Goal: Task Accomplishment & Management: Manage account settings

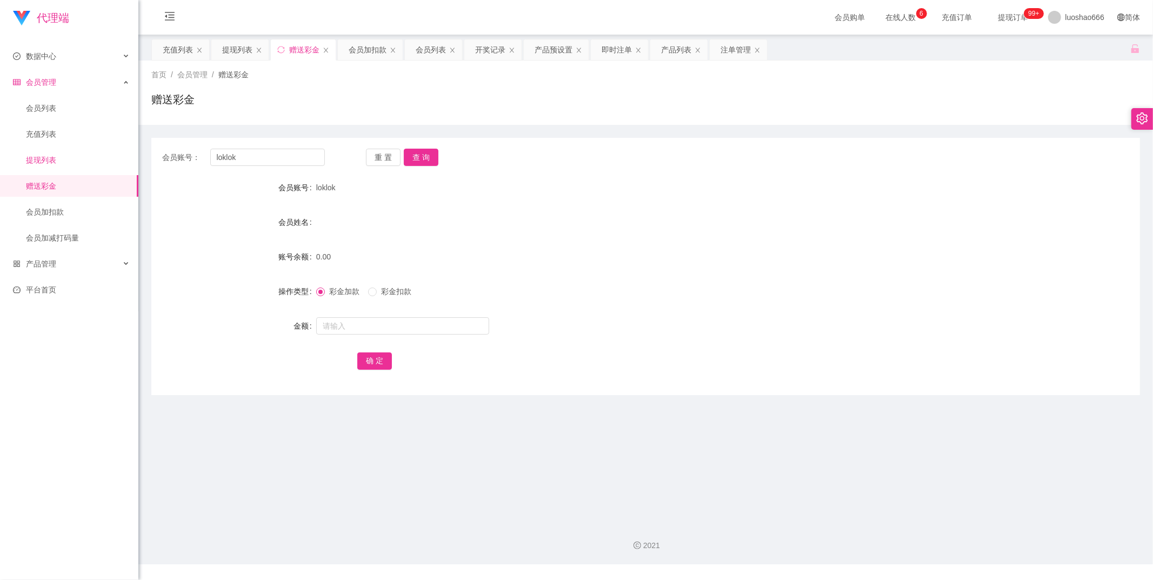
click at [84, 163] on link "提现列表" at bounding box center [78, 160] width 104 height 22
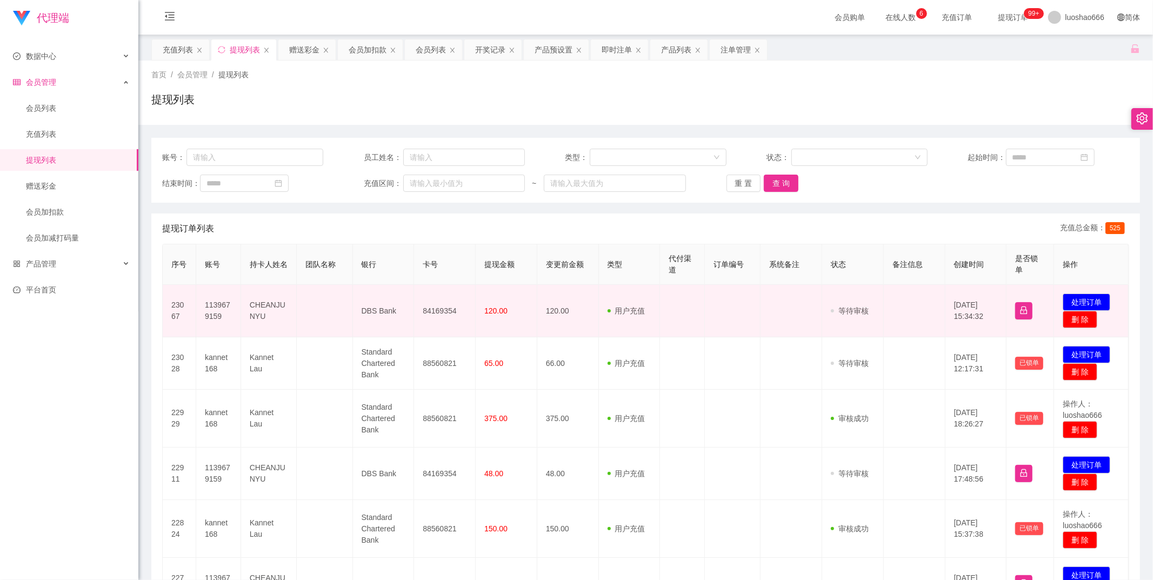
click at [218, 312] on td "1139679159" at bounding box center [218, 311] width 45 height 52
copy td "1139679159"
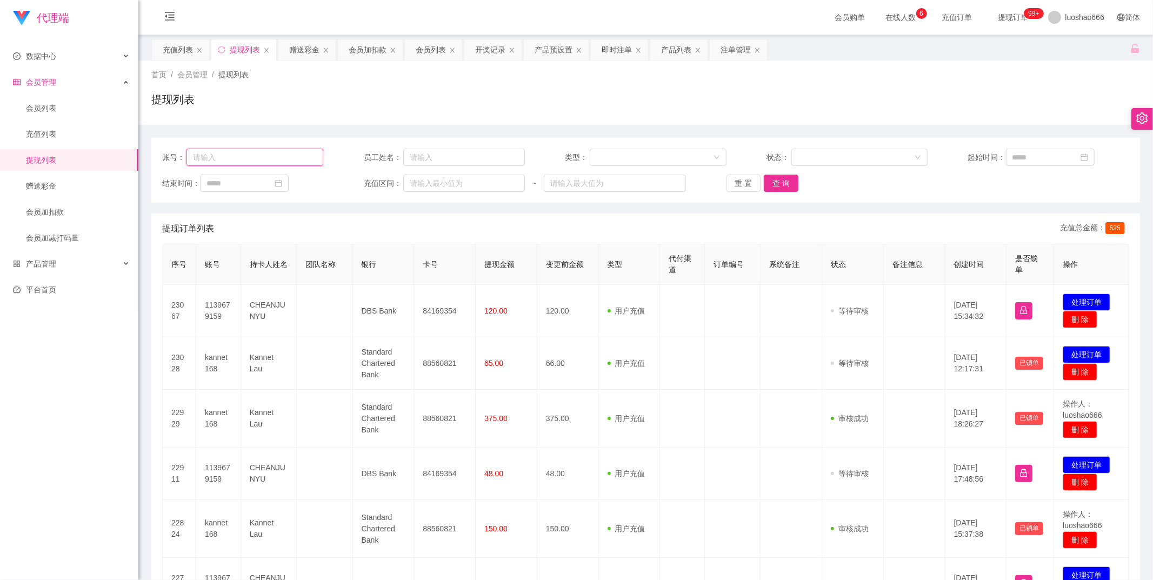
click at [247, 154] on input "text" at bounding box center [254, 157] width 137 height 17
paste input "1139679159"
type input "1139679159"
drag, startPoint x: 776, startPoint y: 188, endPoint x: 758, endPoint y: 182, distance: 18.1
click at [775, 186] on button "查 询" at bounding box center [781, 183] width 35 height 17
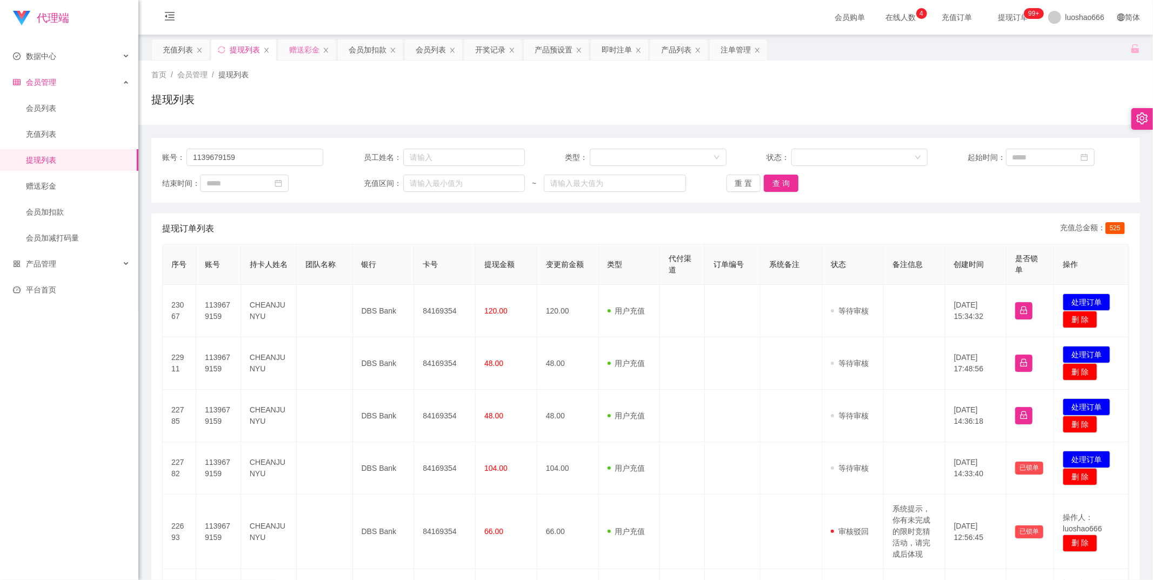
click at [288, 50] on div "赠送彩金" at bounding box center [306, 49] width 57 height 21
drag, startPoint x: 295, startPoint y: 52, endPoint x: 296, endPoint y: 66, distance: 14.1
click at [295, 50] on div "赠送彩金" at bounding box center [304, 49] width 30 height 21
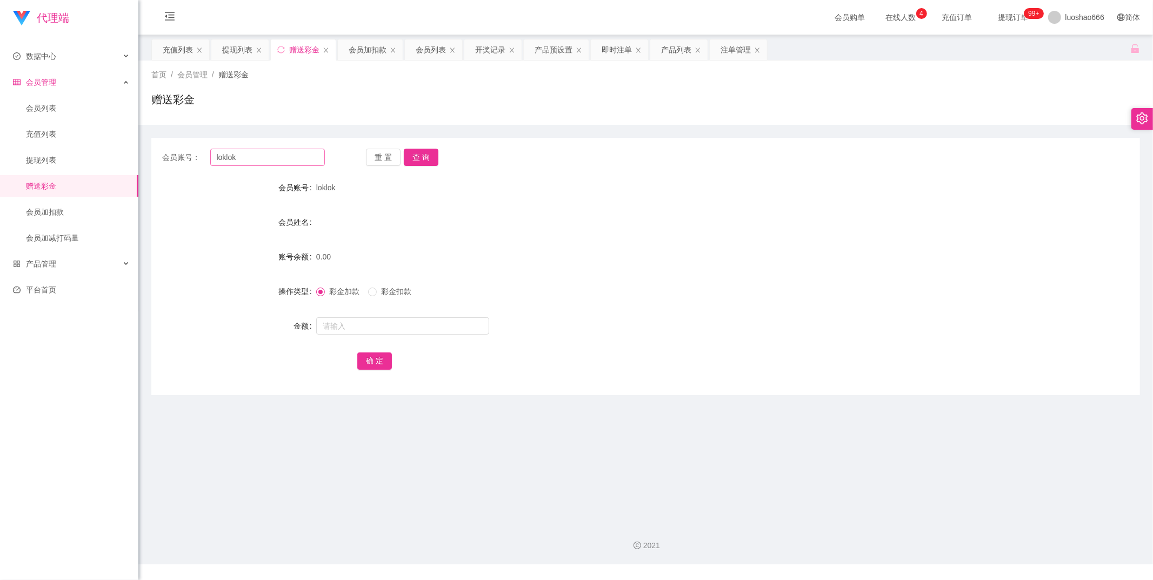
drag, startPoint x: 265, startPoint y: 137, endPoint x: 261, endPoint y: 153, distance: 16.6
click at [262, 144] on div "会员账号： loklok 重 置 查 询 会员账号 loklok 会员姓名 账号余额 0.00 操作类型 彩金加款 彩金扣款 金额 确 定" at bounding box center [645, 260] width 988 height 270
drag, startPoint x: 261, startPoint y: 157, endPoint x: 212, endPoint y: 162, distance: 48.9
click at [175, 154] on div "会员账号： [PERSON_NAME]" at bounding box center [243, 157] width 163 height 17
paste input "1139679159"
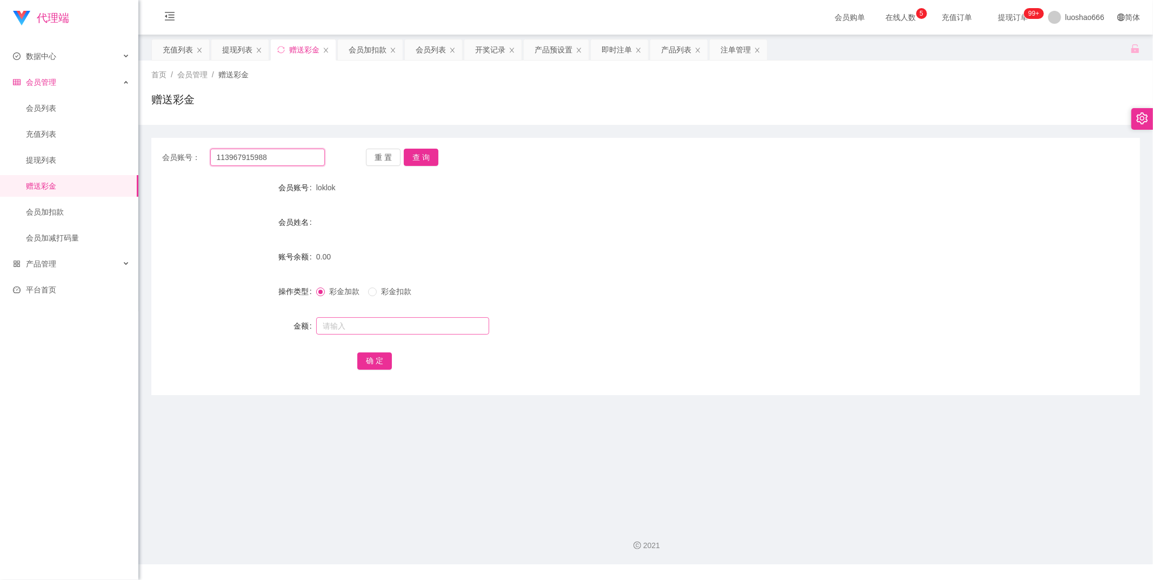
type input "113967915988"
click at [348, 323] on input "text" at bounding box center [402, 325] width 173 height 17
type input "88"
click at [376, 359] on button "确 定" at bounding box center [374, 360] width 35 height 17
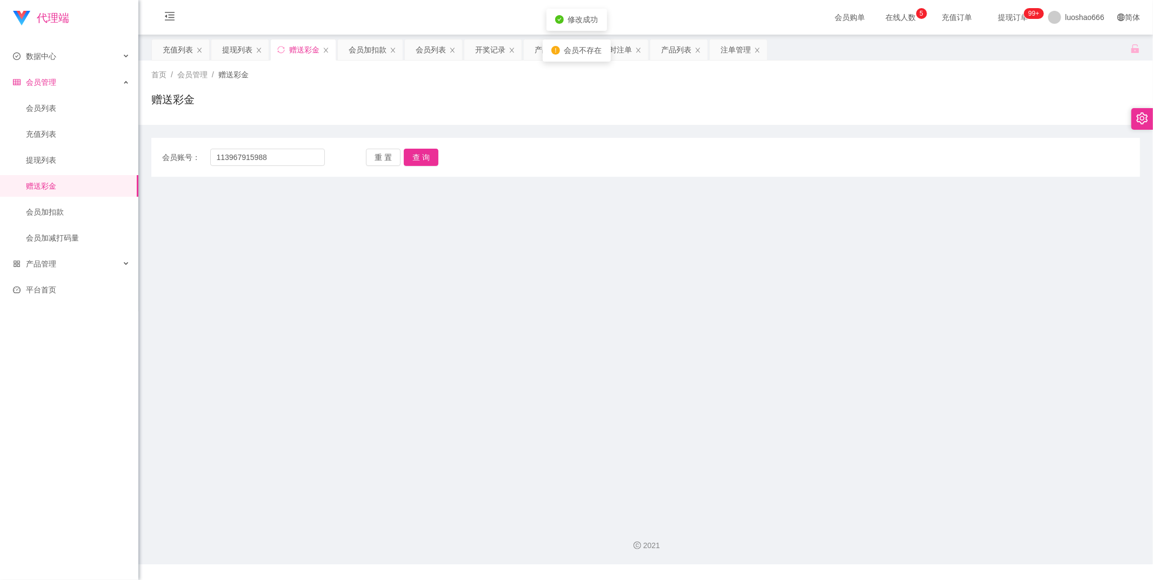
click at [424, 146] on div "会员账号： 113967915988 重 置 查 询 会员账号 loklok 会员姓名 账号余额 0.00 操作类型 彩金加款 彩金扣款 金额 88 确 定" at bounding box center [645, 157] width 988 height 39
click at [281, 159] on input "113967915988" at bounding box center [267, 157] width 115 height 17
type input "1139679159"
click at [422, 159] on button "查 询" at bounding box center [421, 157] width 35 height 17
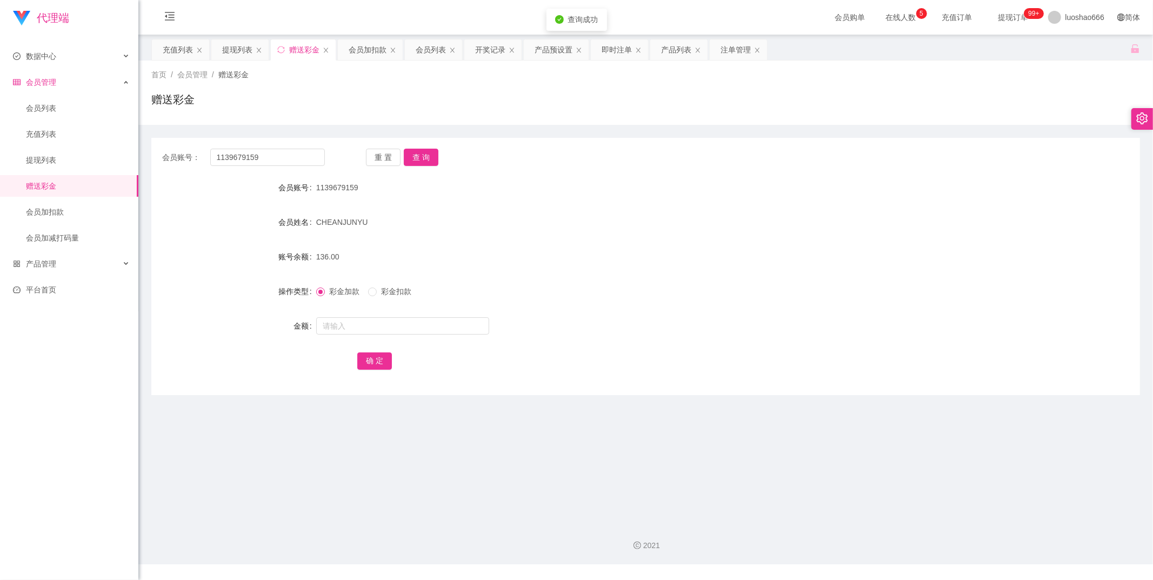
click at [357, 308] on form "会员账号 1139679159 会员姓名 CHEANJUNYU 账号余额 136.00 操作类型 彩金加款 彩金扣款 金额 确 定" at bounding box center [645, 274] width 988 height 195
click at [357, 320] on input "text" at bounding box center [402, 325] width 173 height 17
click at [58, 133] on link "充值列表" at bounding box center [78, 134] width 104 height 22
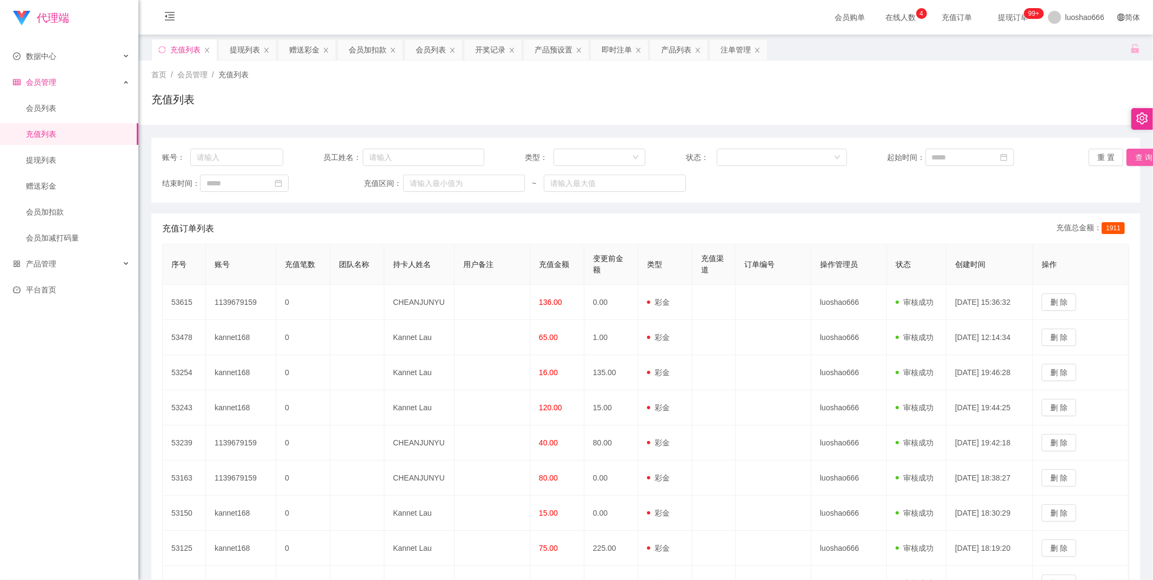
click at [1131, 155] on button "查 询" at bounding box center [1143, 157] width 35 height 17
click at [1133, 158] on button "查 询" at bounding box center [1143, 157] width 35 height 17
click at [1146, 155] on button "查 询" at bounding box center [1143, 157] width 35 height 17
click at [62, 189] on link "赠送彩金" at bounding box center [78, 186] width 104 height 22
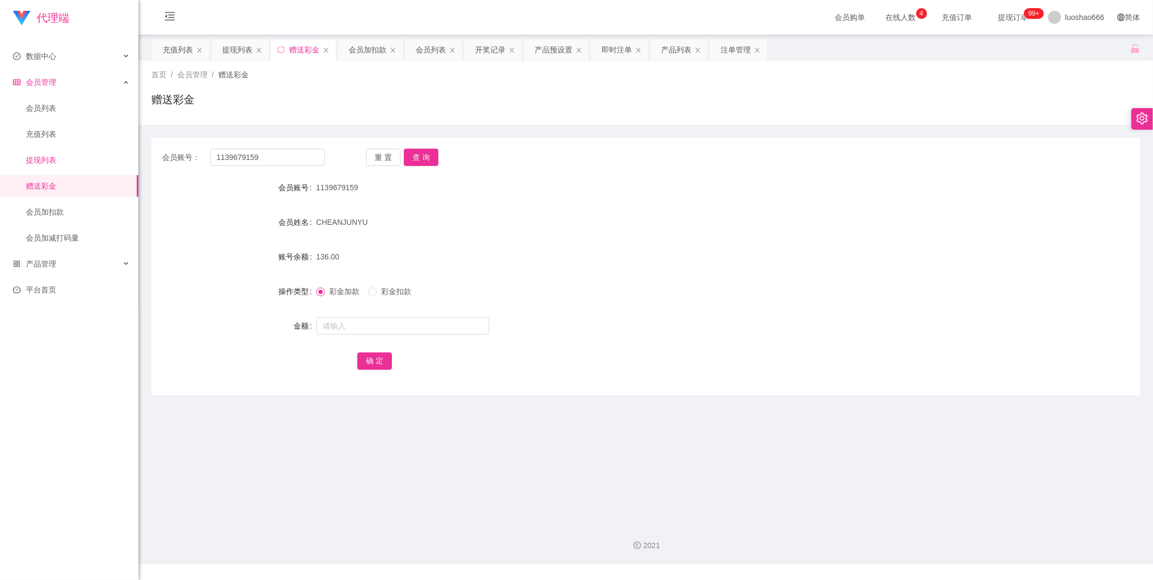
click at [72, 159] on link "提现列表" at bounding box center [78, 160] width 104 height 22
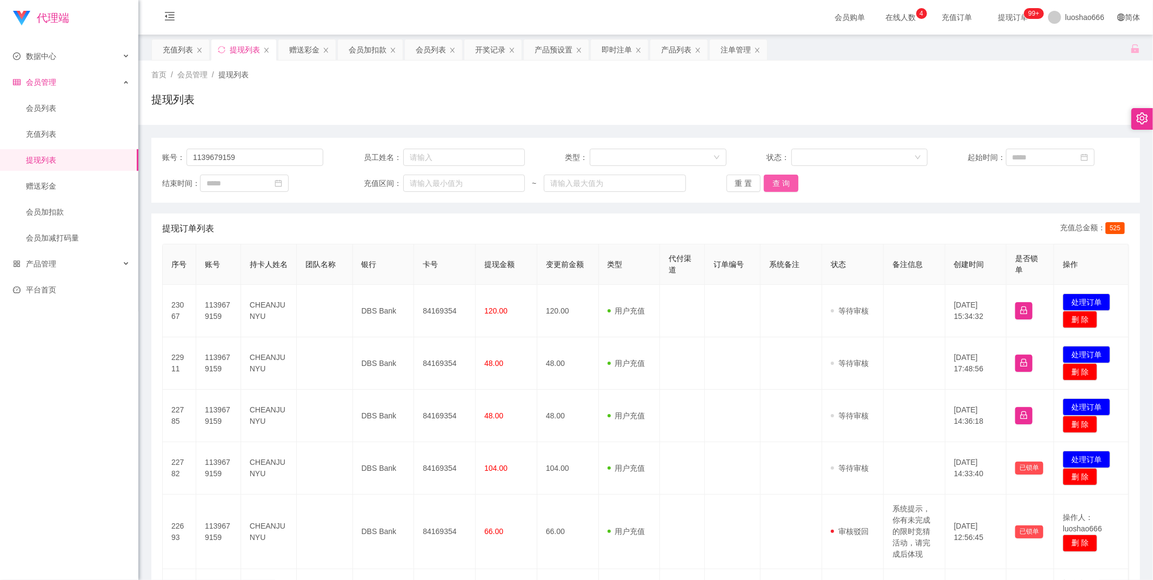
click at [788, 182] on button "查 询" at bounding box center [781, 183] width 35 height 17
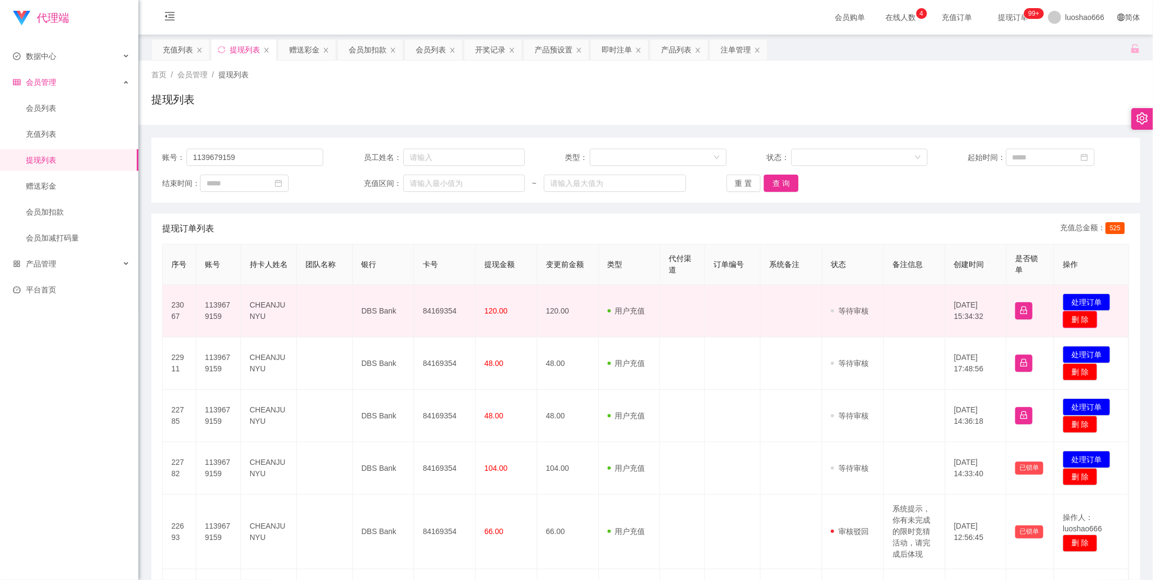
click at [1084, 321] on button "删 除" at bounding box center [1080, 319] width 35 height 17
click at [1092, 286] on button "确 定" at bounding box center [1091, 288] width 26 height 13
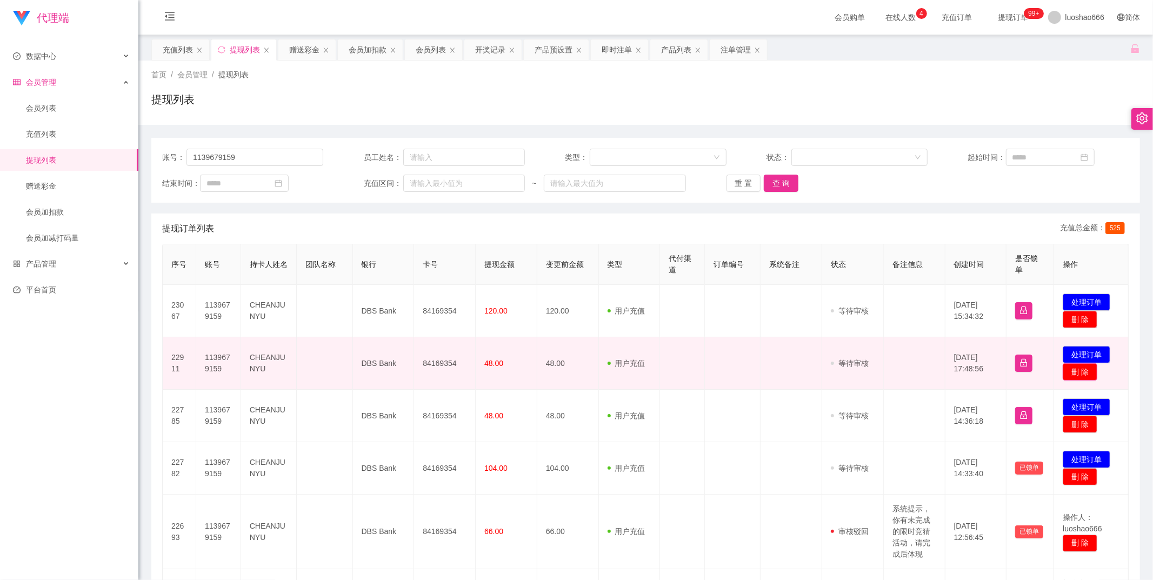
click at [1083, 369] on button "删 除" at bounding box center [1080, 371] width 35 height 17
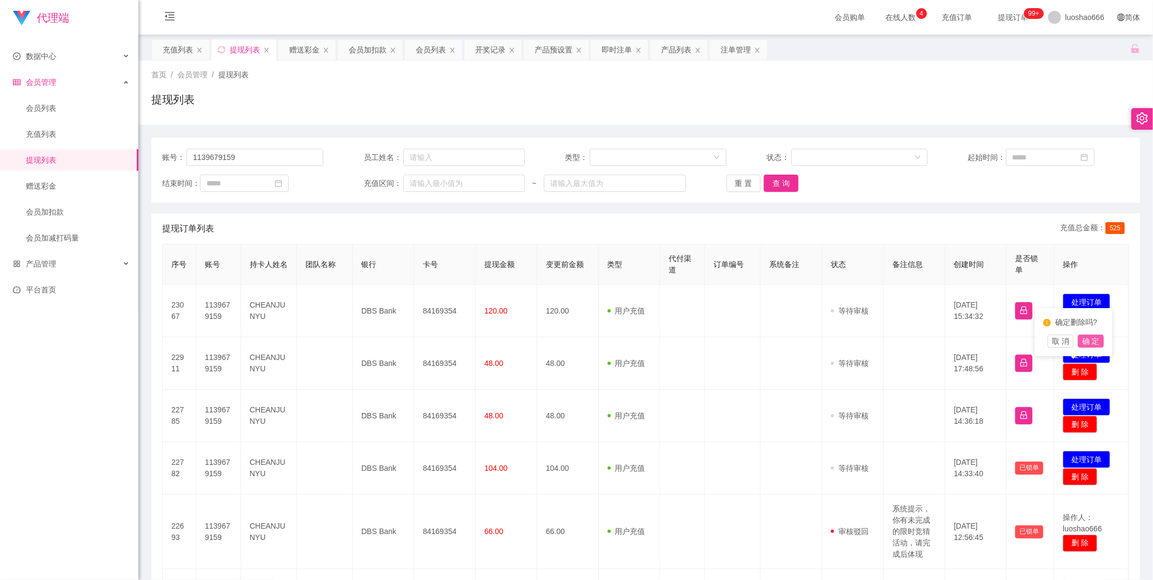
click at [1092, 338] on button "确 定" at bounding box center [1091, 341] width 26 height 13
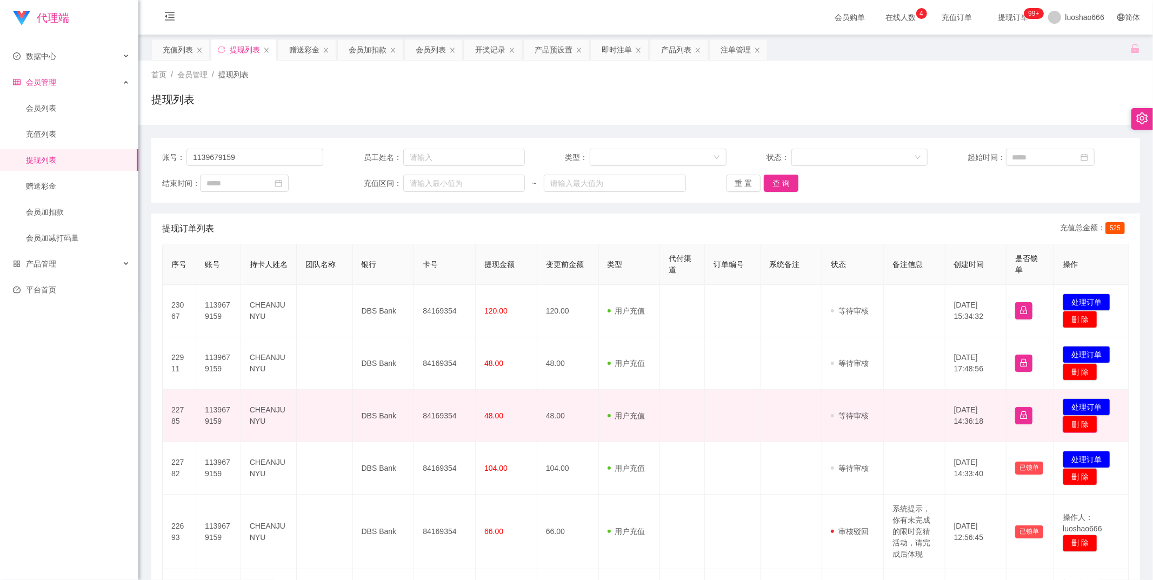
click at [1072, 422] on button "删 除" at bounding box center [1080, 424] width 35 height 17
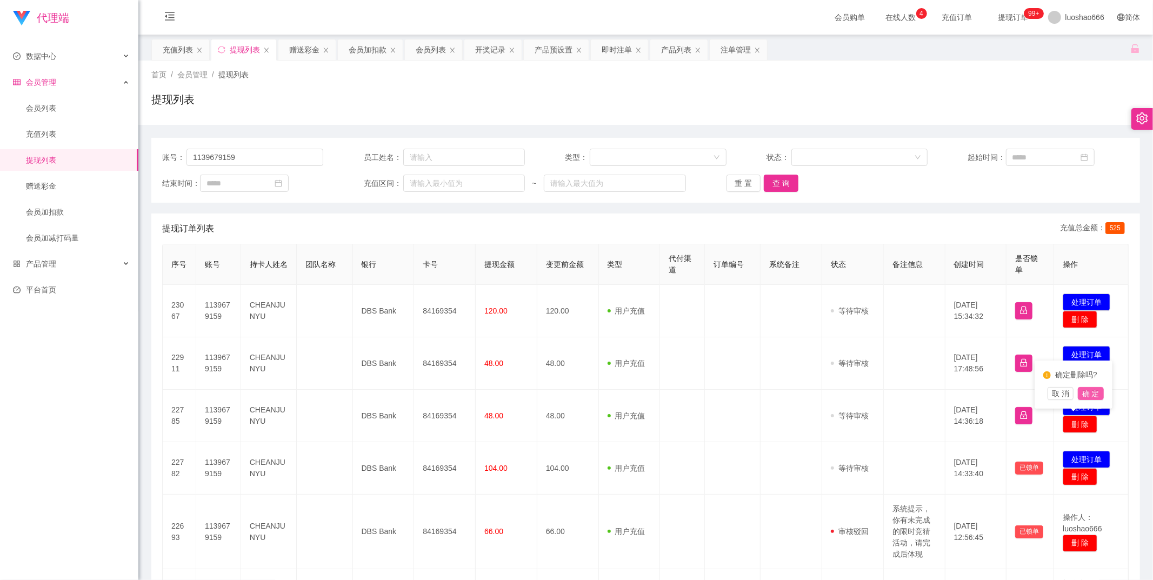
click at [1093, 393] on button "确 定" at bounding box center [1091, 393] width 26 height 13
click at [80, 122] on ul "会员列表 充值列表 提现列表 赠送彩金 会员加扣款 会员加减打码量" at bounding box center [69, 173] width 138 height 156
click at [103, 111] on link "会员列表" at bounding box center [78, 108] width 104 height 22
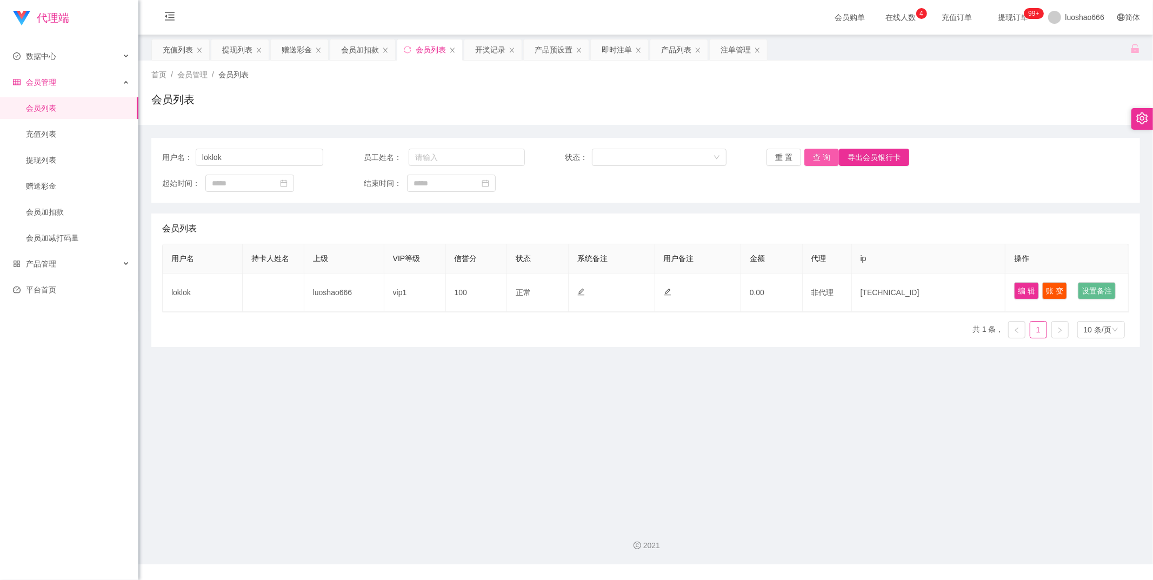
click at [816, 161] on button "查 询" at bounding box center [821, 157] width 35 height 17
